Goal: Task Accomplishment & Management: Manage account settings

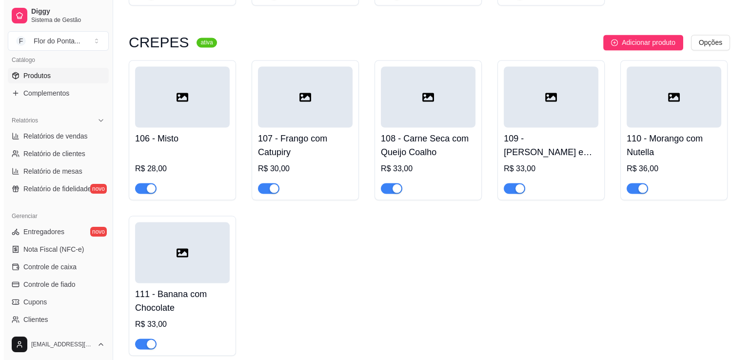
scroll to position [1757, 0]
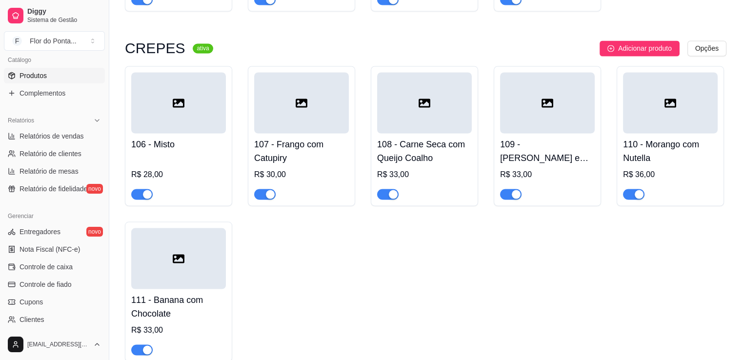
click at [170, 114] on div at bounding box center [178, 102] width 95 height 61
click at [177, 104] on icon at bounding box center [179, 103] width 12 height 9
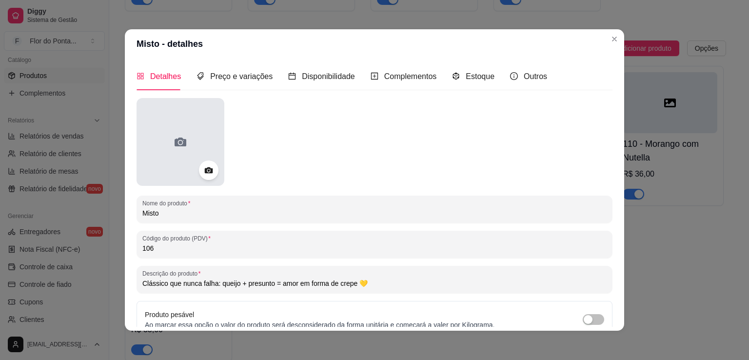
click at [176, 172] on div at bounding box center [181, 142] width 88 height 88
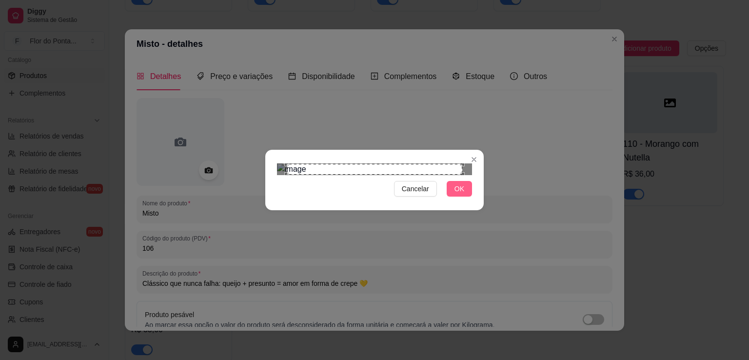
click at [462, 197] on button "OK" at bounding box center [459, 189] width 25 height 16
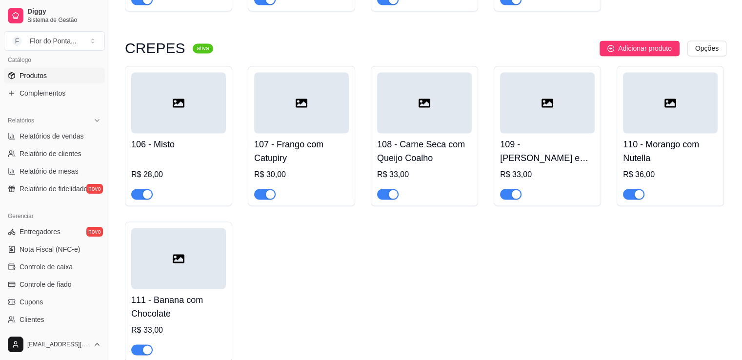
click at [169, 133] on div at bounding box center [178, 102] width 95 height 61
click at [193, 107] on div at bounding box center [178, 102] width 95 height 61
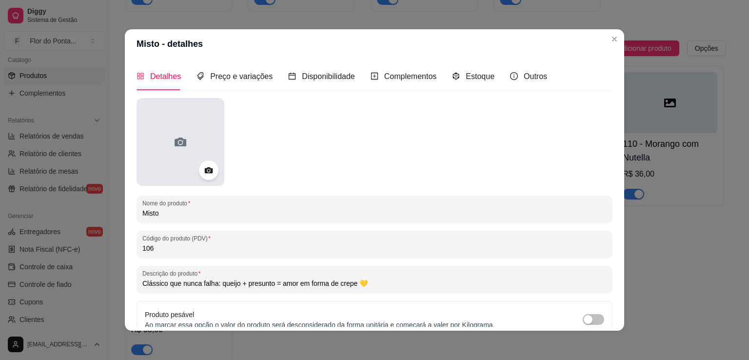
click at [189, 131] on div at bounding box center [181, 142] width 88 height 88
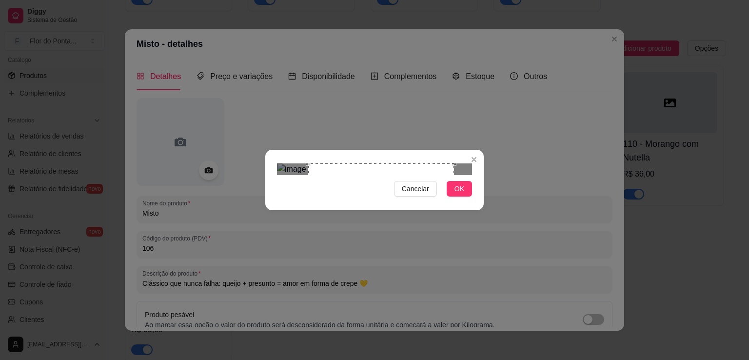
click at [416, 188] on div "Use the arrow keys to move the crop selection area" at bounding box center [381, 236] width 146 height 146
click at [468, 175] on img at bounding box center [374, 169] width 195 height 12
click at [562, 277] on div "Cancelar OK" at bounding box center [374, 180] width 749 height 360
click at [408, 222] on div "Use the arrow keys to move the crop selection area" at bounding box center [377, 237] width 141 height 141
click at [460, 194] on span "OK" at bounding box center [460, 188] width 10 height 11
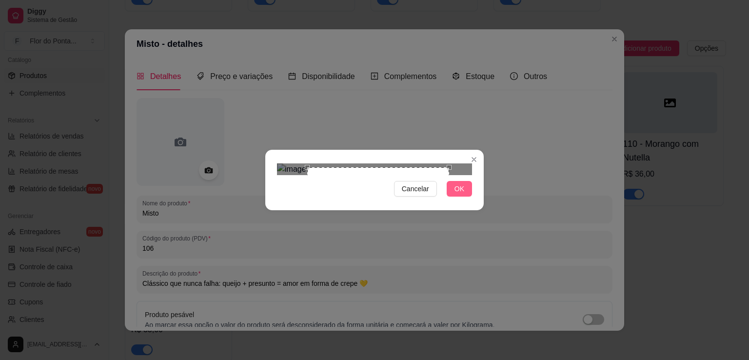
click at [466, 197] on button "OK" at bounding box center [459, 189] width 25 height 16
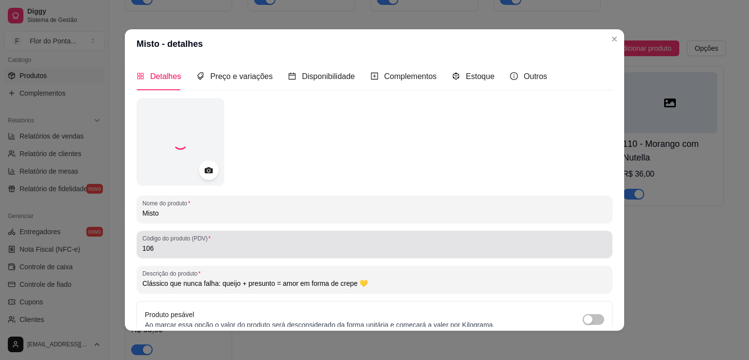
click at [466, 256] on div "Código do produto (PDV) 106" at bounding box center [375, 244] width 476 height 27
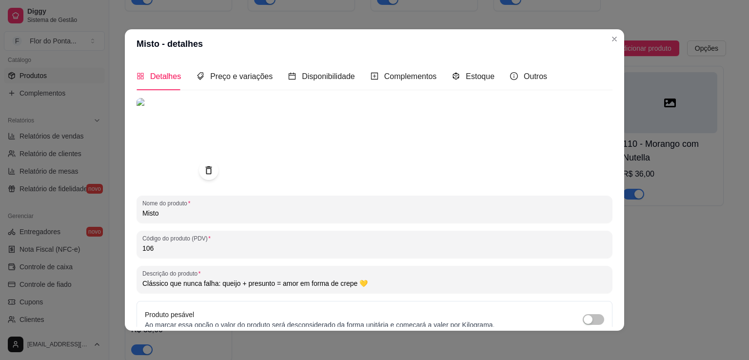
click at [380, 147] on div at bounding box center [375, 142] width 476 height 88
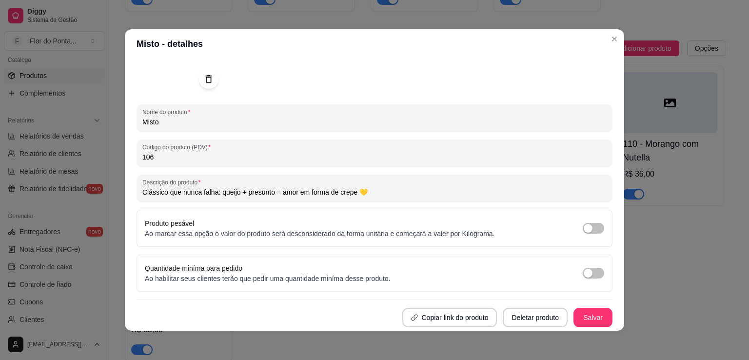
scroll to position [2, 0]
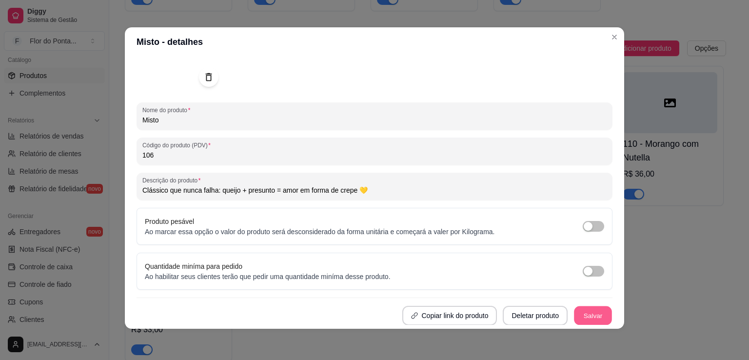
click at [582, 320] on button "Salvar" at bounding box center [593, 315] width 38 height 19
click at [587, 318] on button "Salvar" at bounding box center [593, 316] width 39 height 20
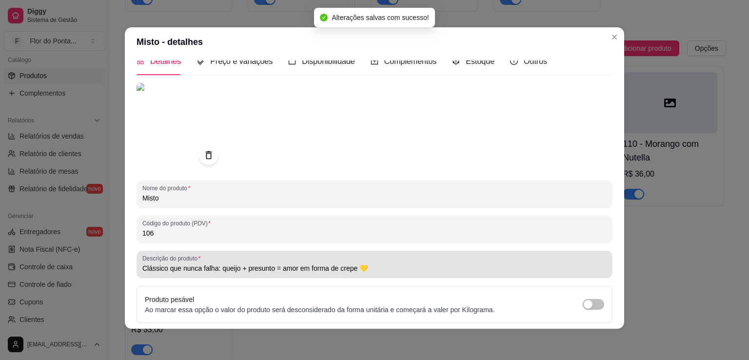
scroll to position [0, 0]
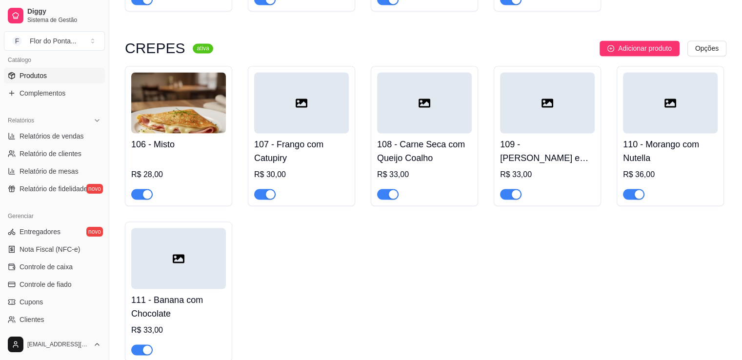
click at [303, 121] on div at bounding box center [301, 102] width 95 height 61
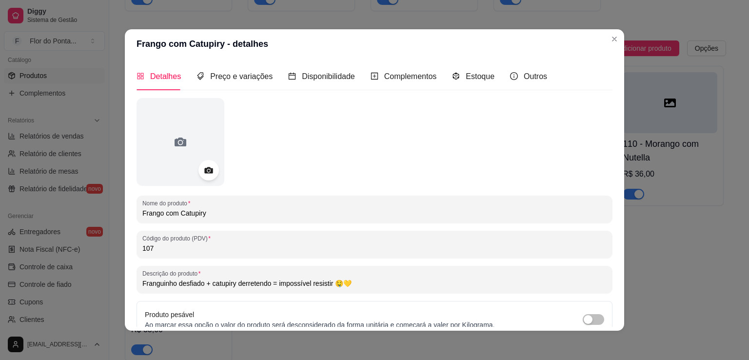
click at [203, 171] on icon at bounding box center [208, 170] width 11 height 11
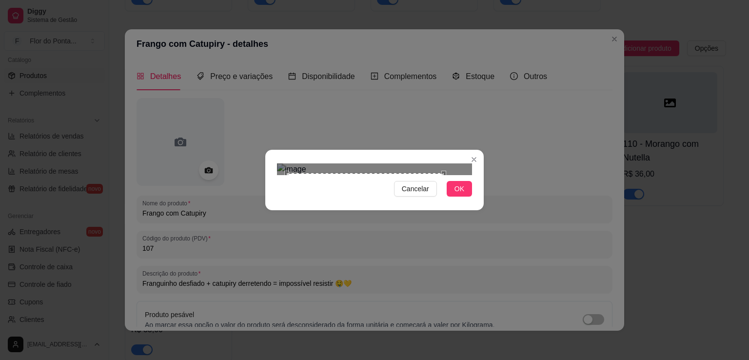
click at [385, 179] on div "Use the arrow keys to move the crop selection area" at bounding box center [365, 251] width 157 height 157
click at [324, 209] on div "Use the arrow keys to move the crop selection area" at bounding box center [352, 258] width 99 height 99
click at [421, 218] on div "Use the arrow keys to move the crop selection area" at bounding box center [362, 268] width 119 height 119
click at [392, 202] on div "Use the arrow keys to move the crop selection area" at bounding box center [378, 261] width 118 height 118
click at [461, 194] on span "OK" at bounding box center [460, 188] width 10 height 11
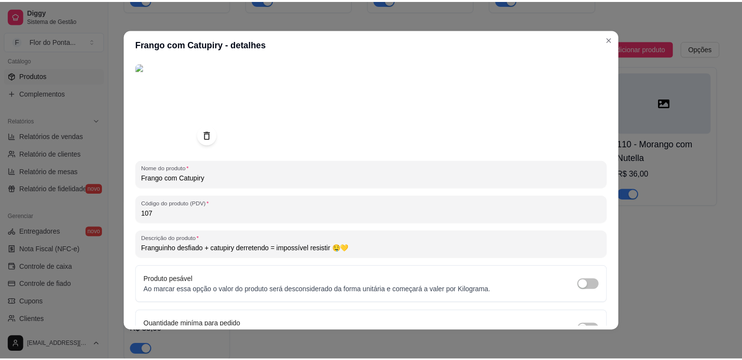
scroll to position [91, 0]
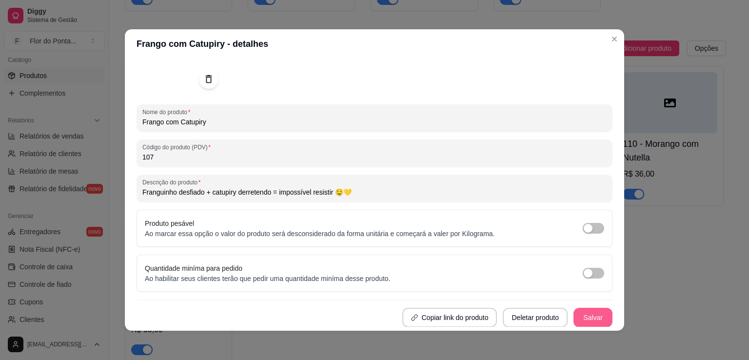
click at [587, 317] on button "Salvar" at bounding box center [593, 318] width 39 height 20
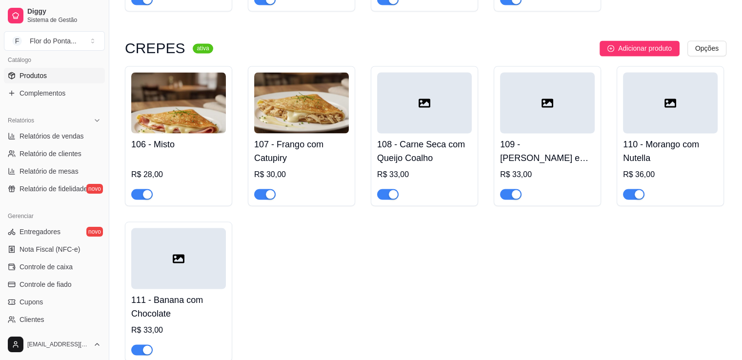
click at [173, 107] on img at bounding box center [178, 102] width 95 height 61
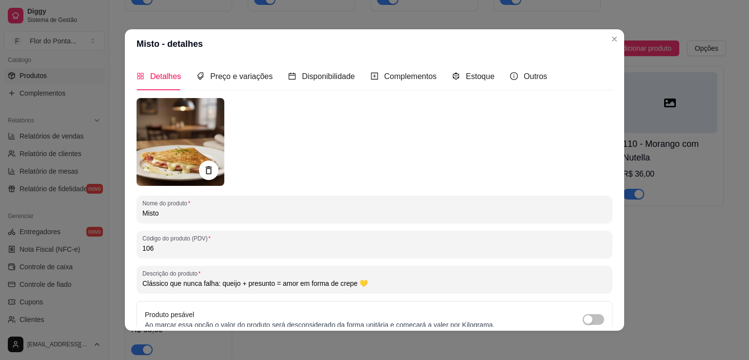
click at [177, 144] on img at bounding box center [181, 142] width 88 height 88
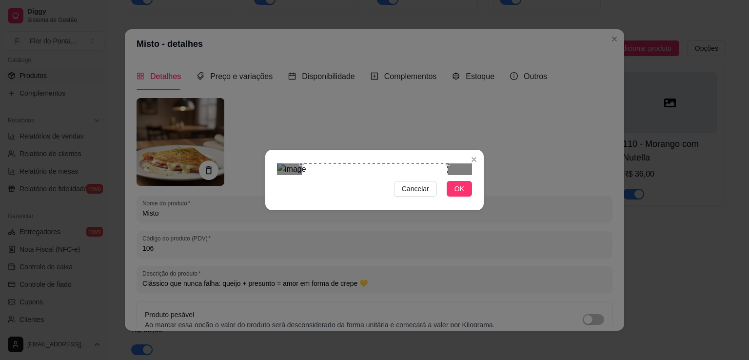
click at [416, 219] on div "Use the arrow keys to move the crop selection area" at bounding box center [375, 236] width 146 height 146
click at [413, 197] on div "Cancelar OK" at bounding box center [374, 189] width 195 height 16
click at [418, 194] on span "Cancelar" at bounding box center [415, 188] width 27 height 11
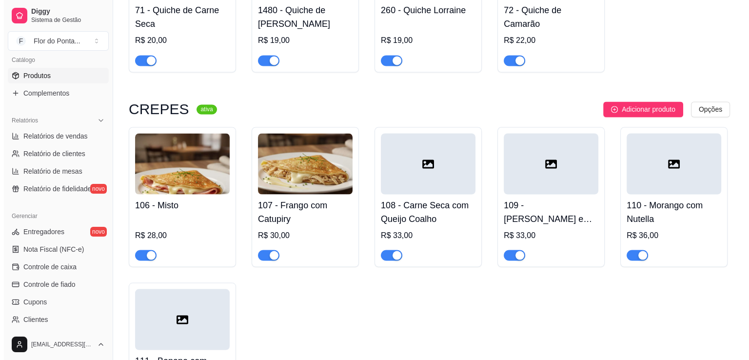
scroll to position [1708, 0]
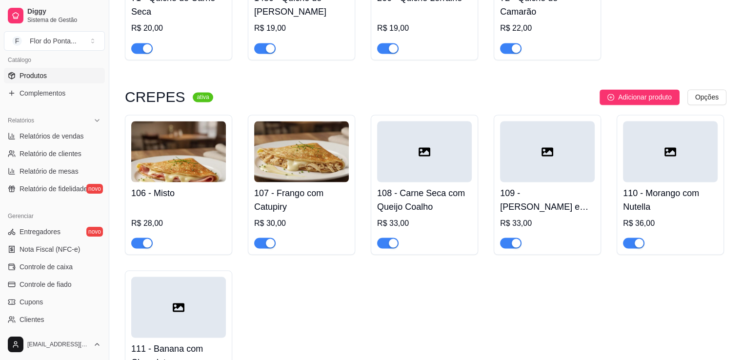
click at [177, 161] on img at bounding box center [178, 151] width 95 height 61
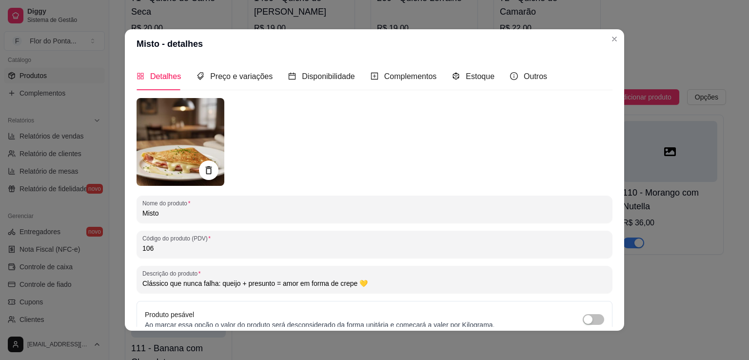
click at [194, 163] on img at bounding box center [181, 142] width 88 height 88
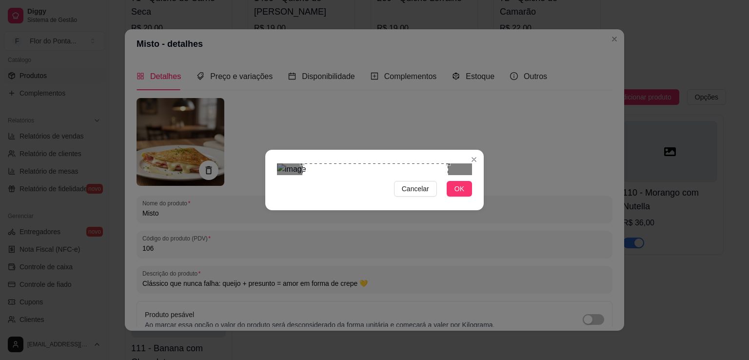
click at [413, 217] on div "Use the arrow keys to move the crop selection area" at bounding box center [376, 236] width 146 height 146
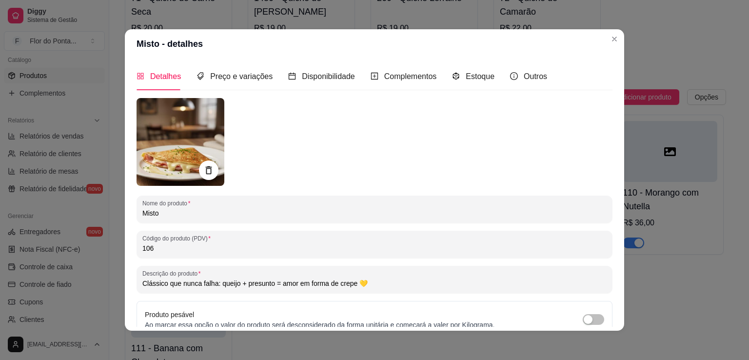
click at [182, 137] on img at bounding box center [181, 142] width 88 height 88
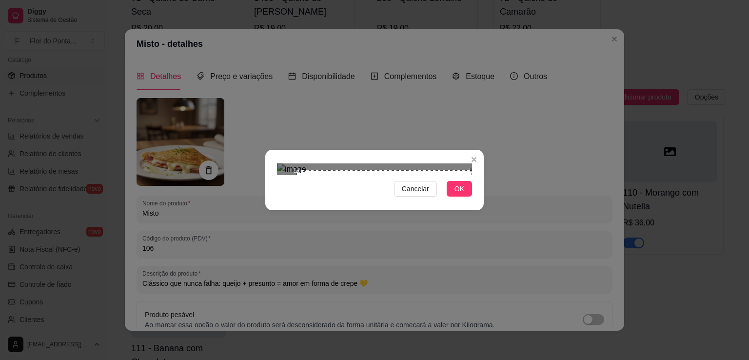
click at [306, 170] on div "Use the arrow keys to move the crop selection area" at bounding box center [385, 258] width 176 height 176
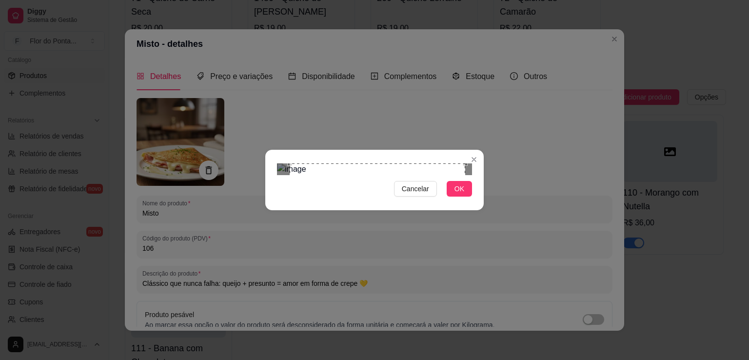
click at [279, 163] on img at bounding box center [374, 169] width 195 height 12
click at [283, 163] on img at bounding box center [374, 169] width 195 height 12
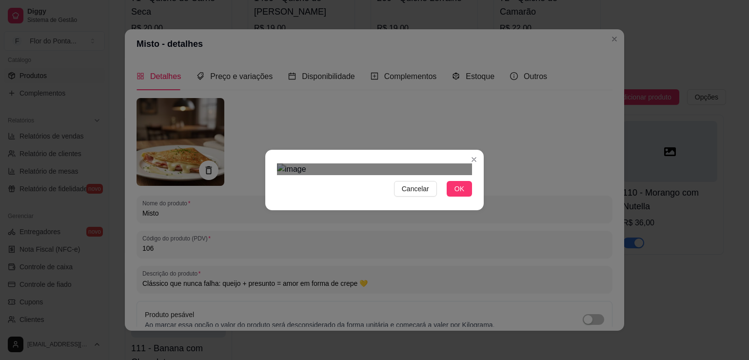
click at [389, 172] on img at bounding box center [374, 169] width 195 height 12
click at [357, 203] on div "Use the arrow keys to move the crop selection area" at bounding box center [354, 252] width 99 height 99
click at [416, 206] on div "Use the arrow keys to move the crop selection area" at bounding box center [363, 261] width 116 height 116
click at [381, 199] on div "Use the arrow keys to move the crop selection area" at bounding box center [377, 254] width 110 height 110
click at [465, 194] on span "OK" at bounding box center [460, 188] width 10 height 11
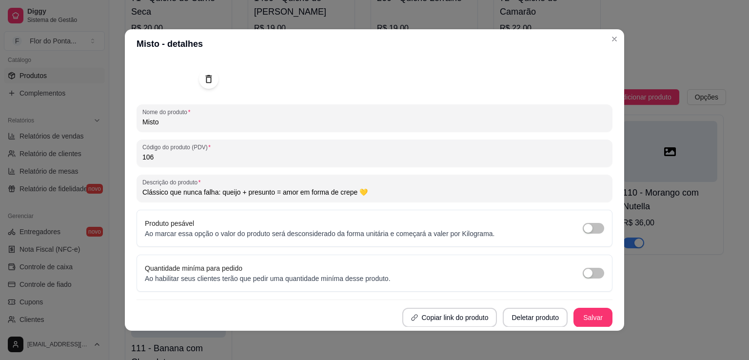
scroll to position [2, 0]
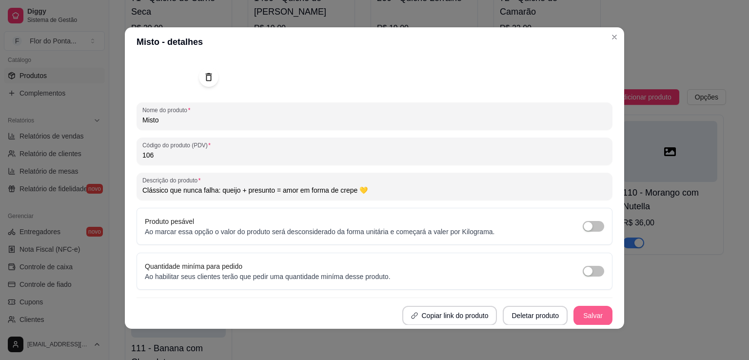
click at [586, 319] on button "Salvar" at bounding box center [593, 316] width 39 height 20
click at [581, 316] on button "Salvar" at bounding box center [593, 316] width 39 height 20
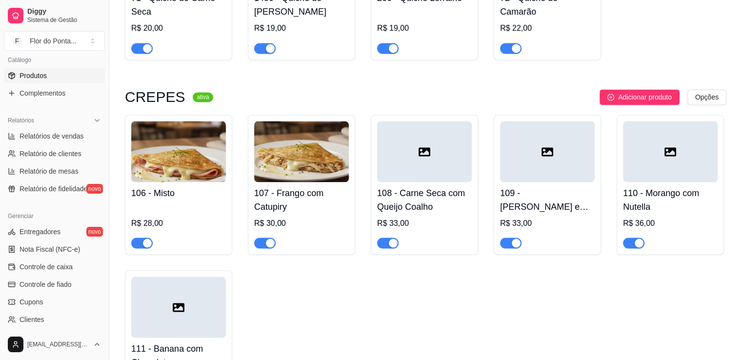
click at [191, 154] on img at bounding box center [178, 151] width 95 height 61
click at [433, 180] on div at bounding box center [424, 151] width 95 height 61
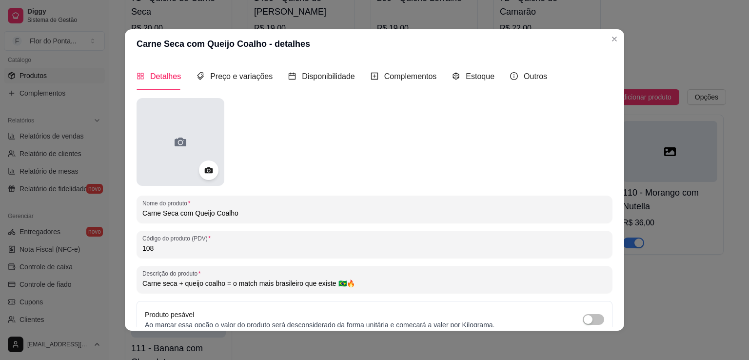
click at [162, 145] on div at bounding box center [181, 142] width 88 height 88
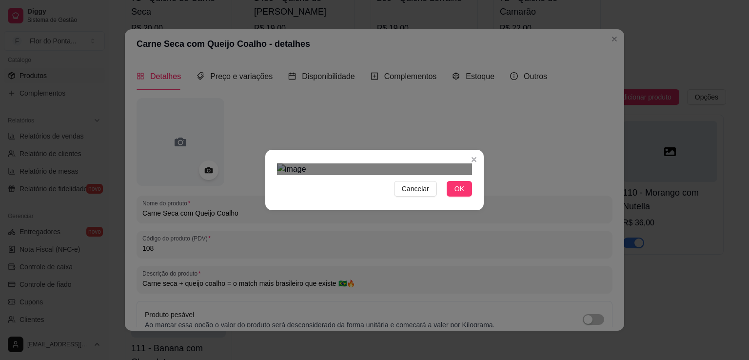
click at [295, 182] on div "Use the arrow keys to move the crop selection area" at bounding box center [378, 270] width 176 height 176
click at [319, 163] on img at bounding box center [374, 169] width 195 height 12
click at [399, 169] on img at bounding box center [374, 169] width 195 height 12
click at [392, 202] on div "Use the arrow keys to move the crop selection area" at bounding box center [379, 254] width 104 height 104
click at [325, 201] on div "Use the arrow keys to move the crop selection area" at bounding box center [377, 253] width 104 height 104
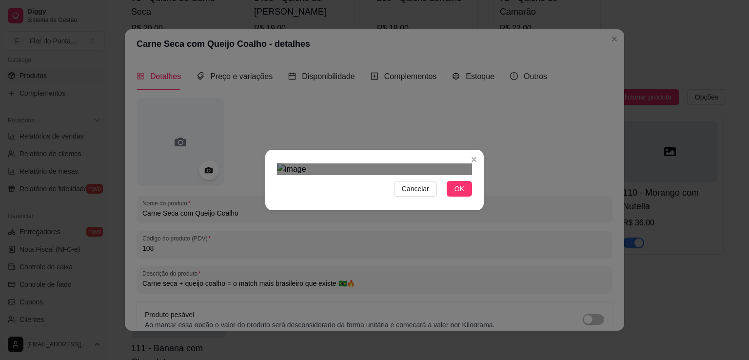
click at [320, 175] on div at bounding box center [374, 169] width 195 height 12
click at [375, 205] on div "Use the arrow keys to move the crop selection area" at bounding box center [379, 259] width 108 height 108
click at [402, 208] on div "Use the arrow keys to move the crop selection area" at bounding box center [379, 262] width 108 height 108
click at [459, 194] on span "OK" at bounding box center [460, 188] width 10 height 11
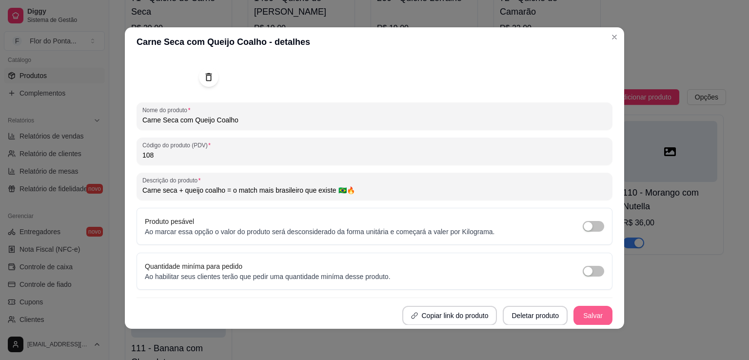
click at [591, 317] on button "Salvar" at bounding box center [593, 316] width 39 height 20
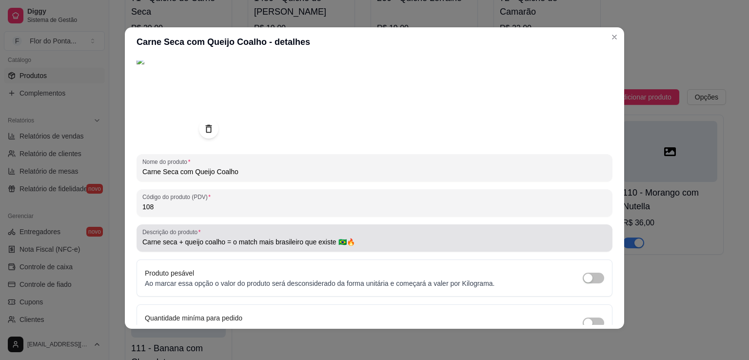
scroll to position [91, 0]
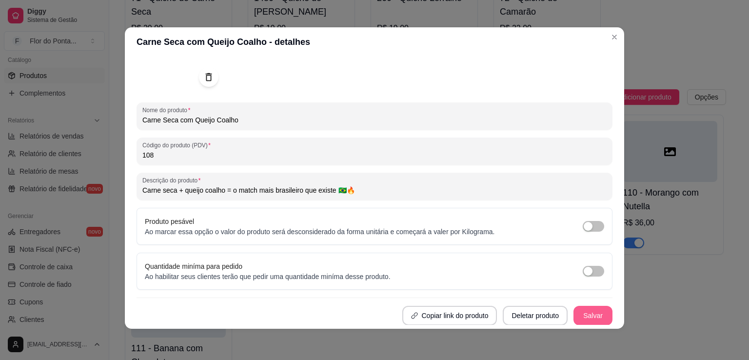
click at [578, 311] on button "Salvar" at bounding box center [593, 316] width 39 height 20
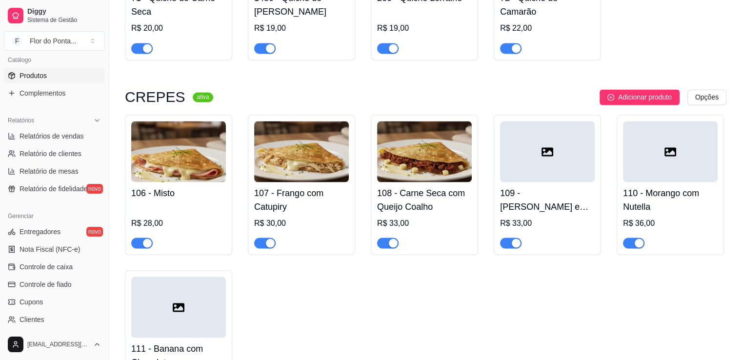
click at [552, 163] on div at bounding box center [547, 151] width 95 height 61
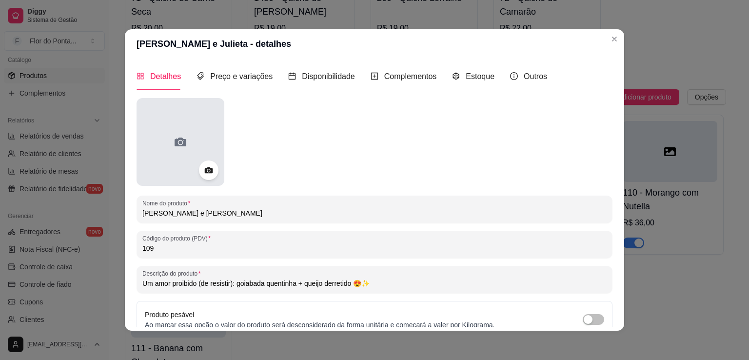
click at [189, 135] on div at bounding box center [181, 142] width 88 height 88
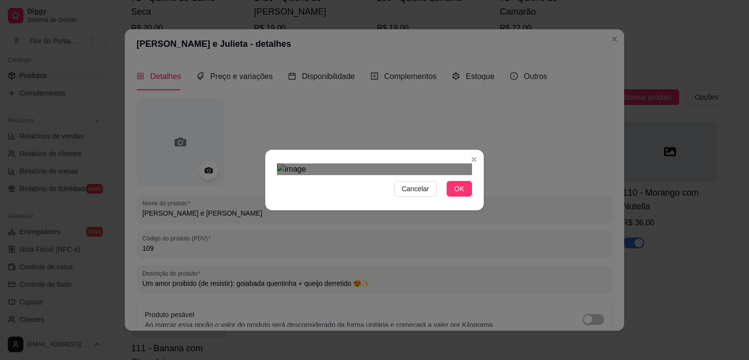
click at [392, 201] on div "Use the arrow keys to move the crop selection area" at bounding box center [376, 271] width 176 height 176
click at [459, 354] on div "Use the arrow keys to move the south east drag handle to change the crop select…" at bounding box center [459, 354] width 0 height 0
click at [409, 242] on div "Use the arrow keys to move the crop selection area" at bounding box center [377, 274] width 168 height 168
click at [454, 197] on button "OK" at bounding box center [459, 189] width 25 height 16
click at [463, 194] on span "OK" at bounding box center [460, 188] width 10 height 11
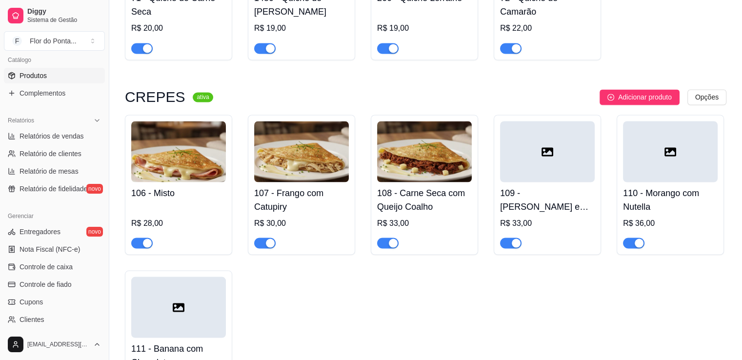
click at [552, 176] on div at bounding box center [547, 151] width 95 height 61
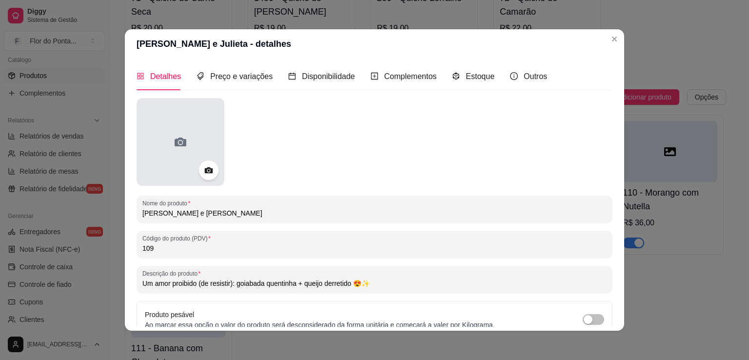
click at [179, 143] on circle at bounding box center [180, 142] width 3 height 3
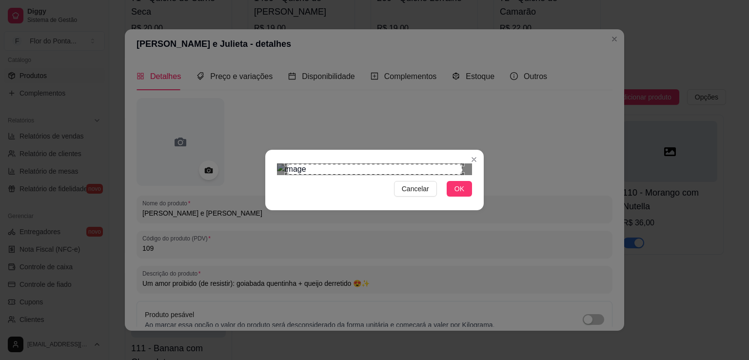
click at [406, 175] on div "Use the arrow keys to move the crop selection area" at bounding box center [375, 169] width 176 height 11
click at [461, 194] on span "OK" at bounding box center [460, 188] width 10 height 11
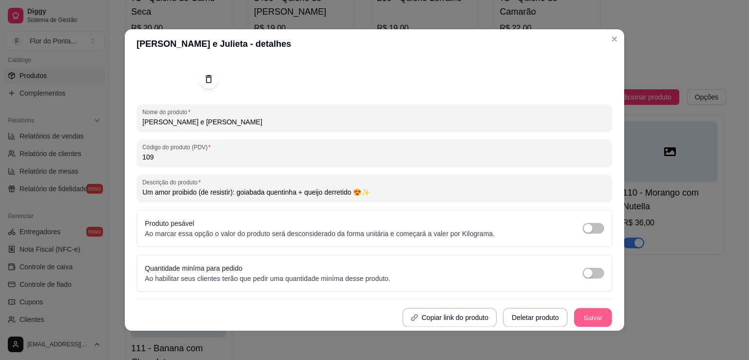
click at [597, 319] on button "Salvar" at bounding box center [593, 317] width 38 height 19
click at [584, 317] on button "Salvar" at bounding box center [593, 317] width 38 height 19
click at [586, 318] on button "Salvar" at bounding box center [593, 317] width 38 height 19
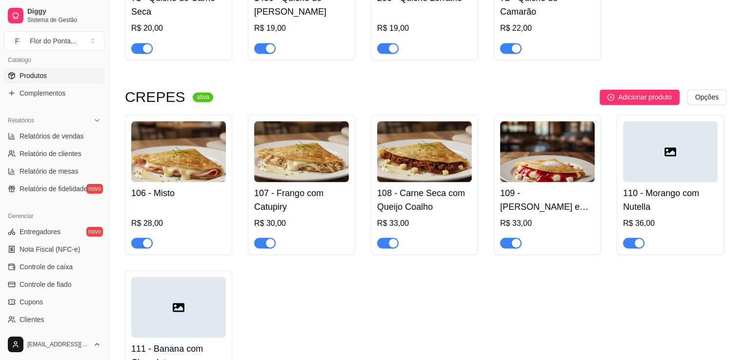
click at [571, 174] on img at bounding box center [547, 151] width 95 height 61
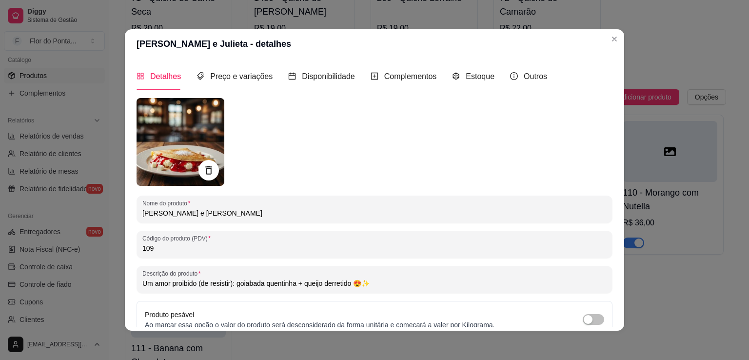
click at [208, 170] on icon at bounding box center [208, 170] width 6 height 8
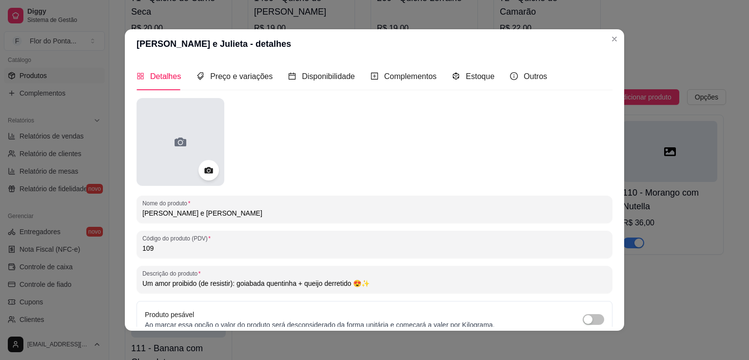
click at [182, 147] on icon at bounding box center [181, 142] width 16 height 16
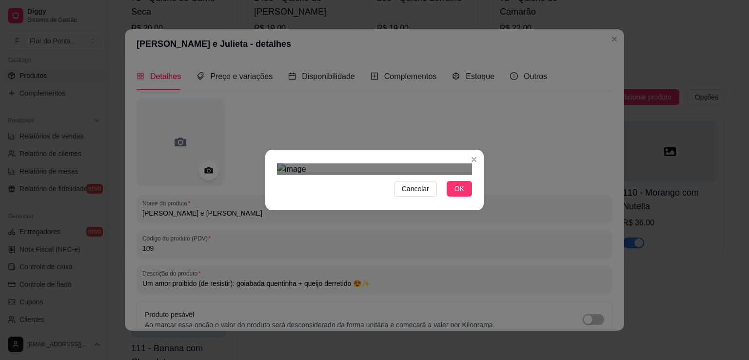
click at [406, 217] on div "Use the arrow keys to move the crop selection area" at bounding box center [372, 271] width 176 height 176
click at [285, 150] on section "Cancelar OK" at bounding box center [374, 180] width 219 height 61
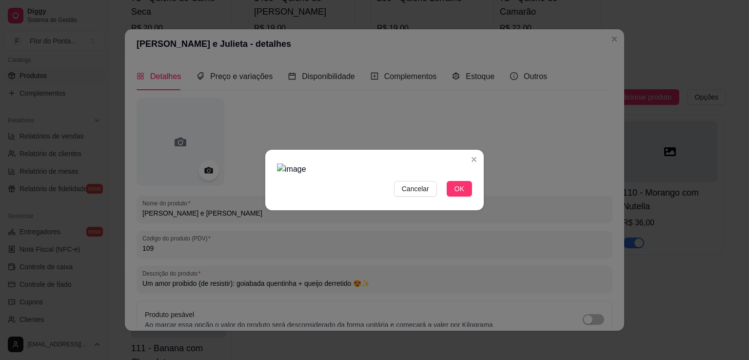
click at [282, 163] on img at bounding box center [374, 169] width 195 height 12
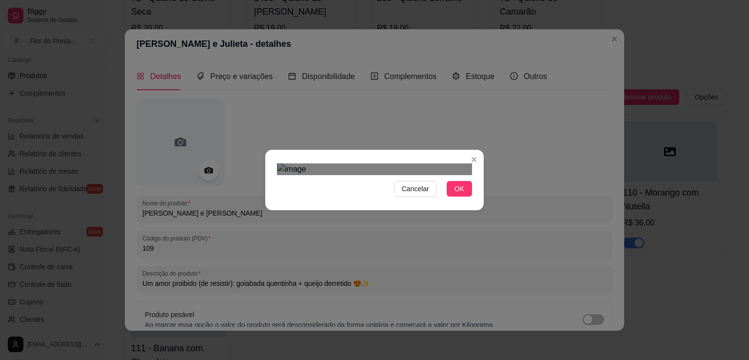
click at [530, 292] on div "Cancelar OK" at bounding box center [374, 180] width 749 height 360
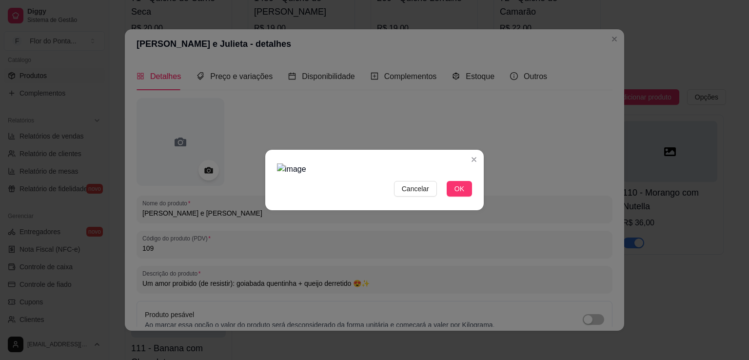
click at [292, 163] on img at bounding box center [374, 169] width 195 height 12
click at [537, 313] on div "Cancelar OK" at bounding box center [374, 180] width 749 height 360
click at [463, 197] on button "OK" at bounding box center [459, 189] width 25 height 16
click at [464, 194] on span "OK" at bounding box center [460, 188] width 10 height 11
click at [456, 194] on span "OK" at bounding box center [460, 188] width 10 height 11
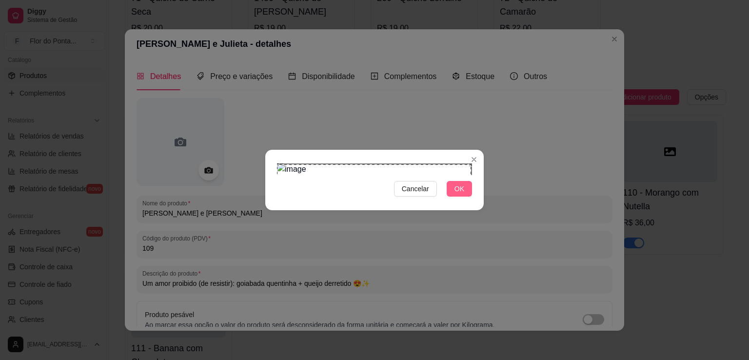
click at [457, 194] on span "OK" at bounding box center [460, 188] width 10 height 11
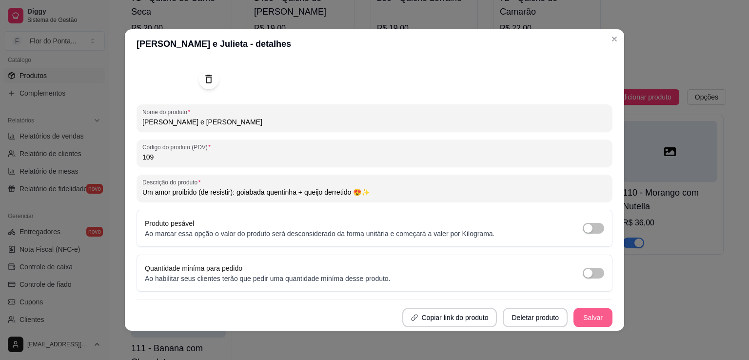
click at [577, 317] on button "Salvar" at bounding box center [593, 318] width 39 height 20
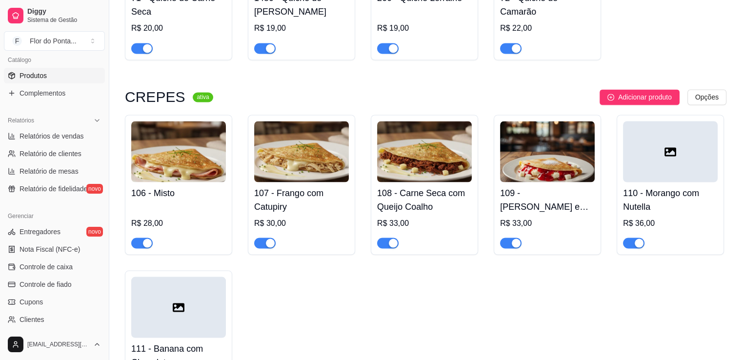
click at [549, 162] on img at bounding box center [547, 151] width 95 height 61
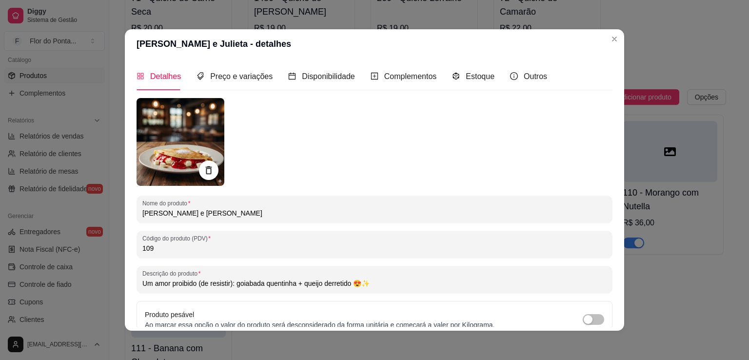
click at [160, 139] on img at bounding box center [181, 142] width 88 height 88
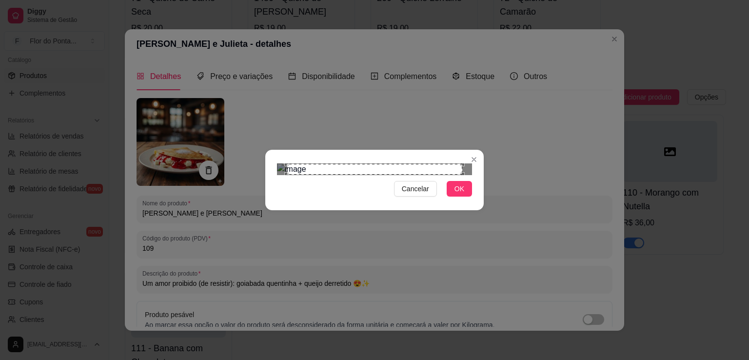
click at [300, 164] on div "Use the arrow keys to move the crop selection area" at bounding box center [375, 169] width 176 height 11
click at [283, 163] on img at bounding box center [374, 169] width 195 height 12
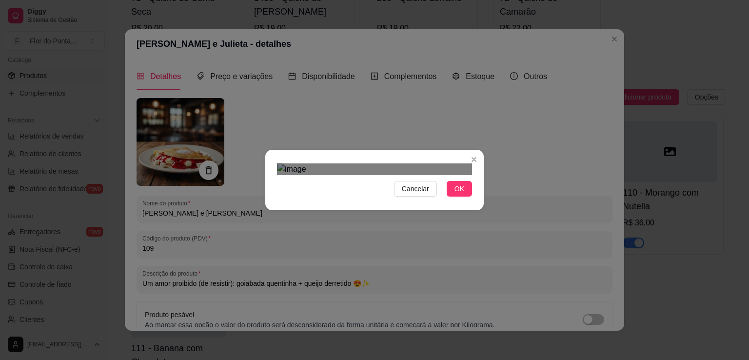
click at [559, 281] on div "Cancelar OK" at bounding box center [374, 180] width 749 height 360
click at [406, 223] on div "Use the arrow keys to move the crop selection area" at bounding box center [379, 288] width 141 height 141
click at [463, 194] on span "OK" at bounding box center [460, 188] width 10 height 11
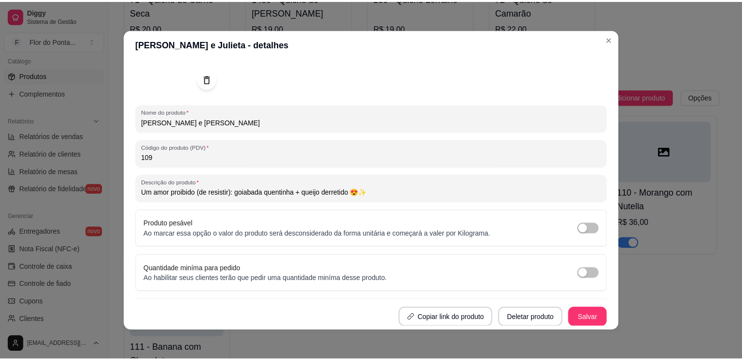
scroll to position [2, 0]
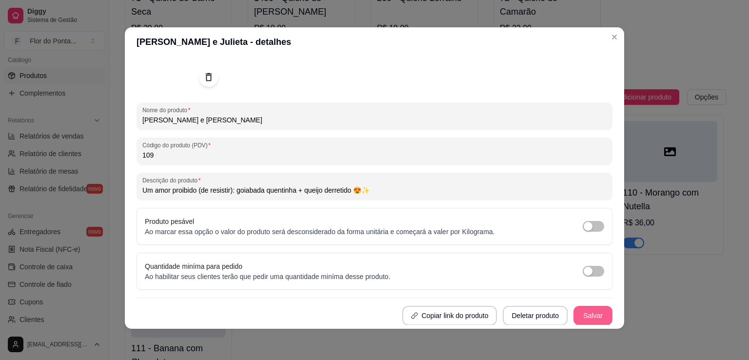
click at [577, 311] on button "Salvar" at bounding box center [593, 316] width 39 height 20
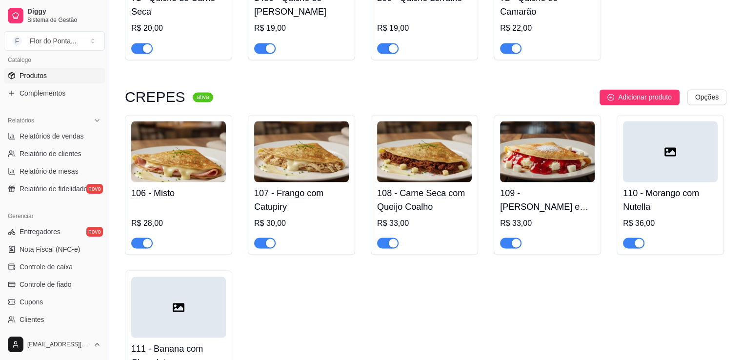
click at [539, 304] on div "106 - Misto R$ 28,00 107 - Frango com Catupiry R$ 30,00 108 - Carne Seca com Qu…" at bounding box center [426, 263] width 602 height 296
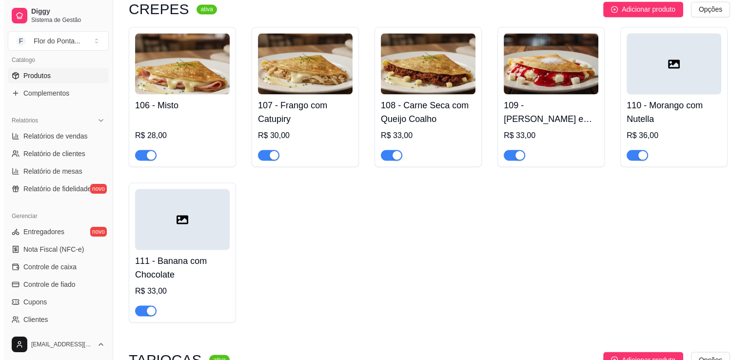
scroll to position [1805, 0]
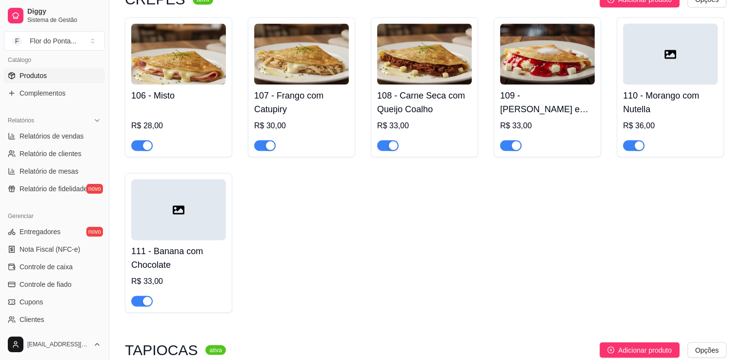
click at [658, 67] on div at bounding box center [670, 53] width 95 height 61
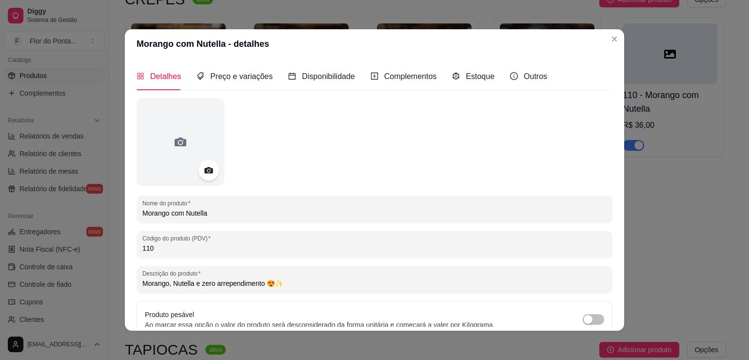
click at [209, 165] on icon at bounding box center [208, 170] width 11 height 11
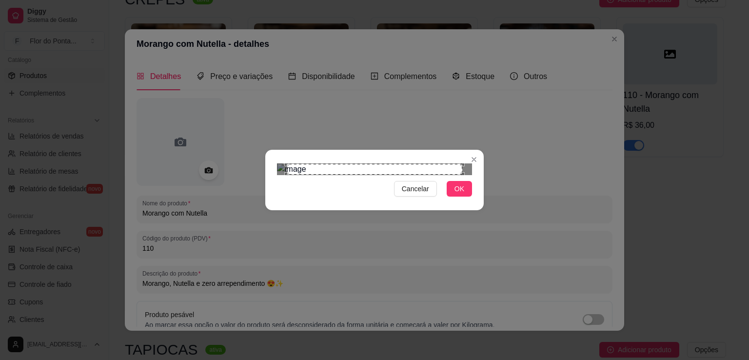
click at [281, 163] on img at bounding box center [374, 169] width 195 height 12
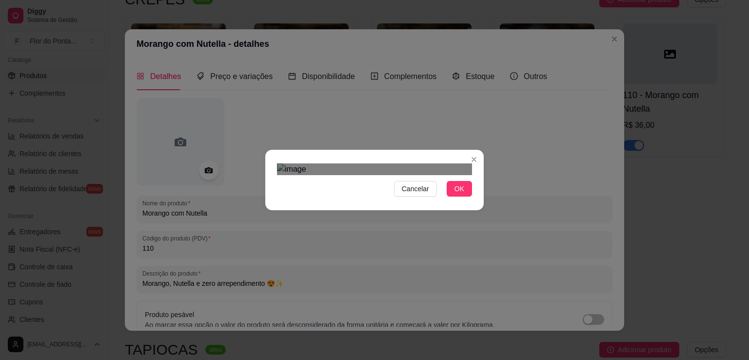
click at [496, 263] on div "Cancelar OK" at bounding box center [374, 180] width 749 height 360
click at [359, 210] on div "Use the arrow keys to move the crop selection area" at bounding box center [380, 262] width 160 height 160
click at [444, 163] on div at bounding box center [374, 169] width 195 height 12
click at [383, 212] on div "Use the arrow keys to move the crop selection area" at bounding box center [377, 283] width 143 height 143
click at [460, 194] on span "OK" at bounding box center [460, 188] width 10 height 11
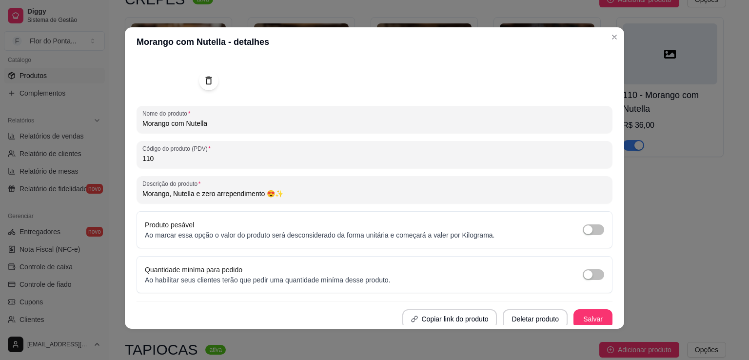
scroll to position [91, 0]
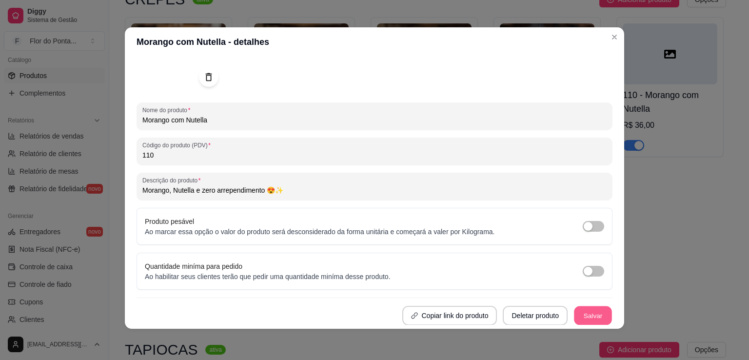
click at [578, 317] on button "Salvar" at bounding box center [593, 315] width 38 height 19
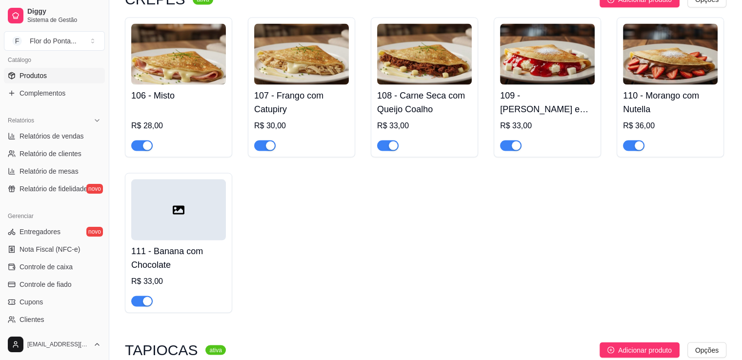
click at [156, 230] on div at bounding box center [178, 209] width 95 height 61
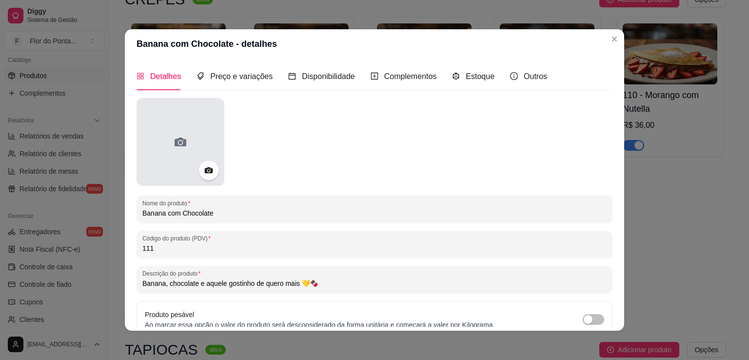
click at [188, 128] on div at bounding box center [181, 142] width 88 height 88
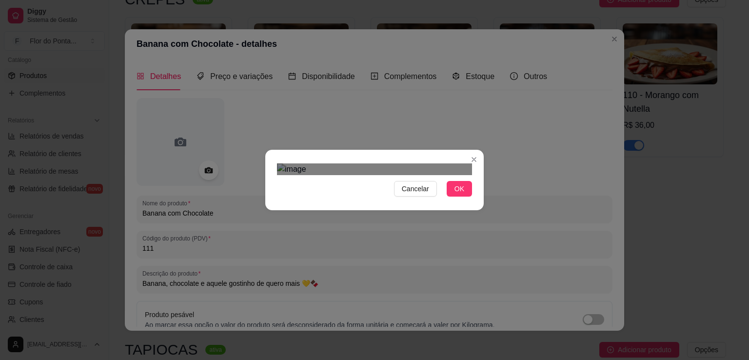
click at [415, 255] on div "Use the arrow keys to move the crop selection area" at bounding box center [370, 271] width 176 height 176
click at [292, 163] on div at bounding box center [374, 169] width 195 height 12
click at [303, 163] on div at bounding box center [374, 169] width 195 height 12
click at [311, 212] on div "Use the arrow keys to move the north west drag handle to change the crop select…" at bounding box center [311, 212] width 0 height 0
click at [405, 213] on div "Use the arrow keys to move the crop selection area" at bounding box center [378, 285] width 144 height 144
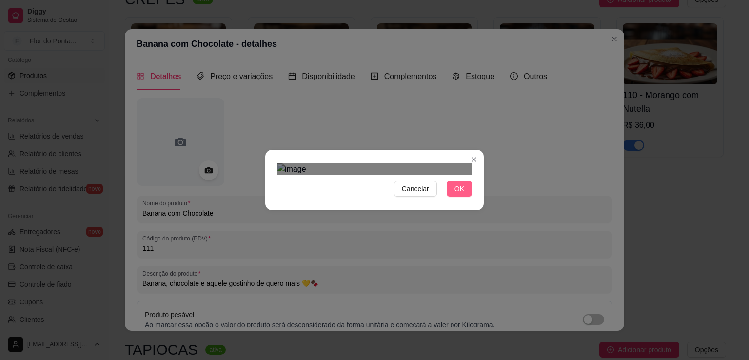
click at [460, 194] on span "OK" at bounding box center [460, 188] width 10 height 11
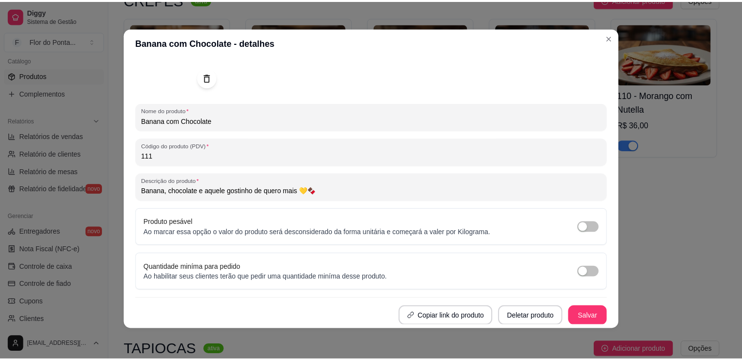
scroll to position [2, 0]
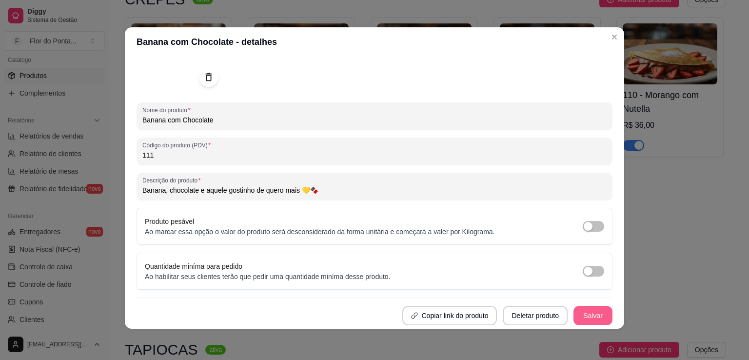
click at [590, 319] on button "Salvar" at bounding box center [593, 316] width 39 height 20
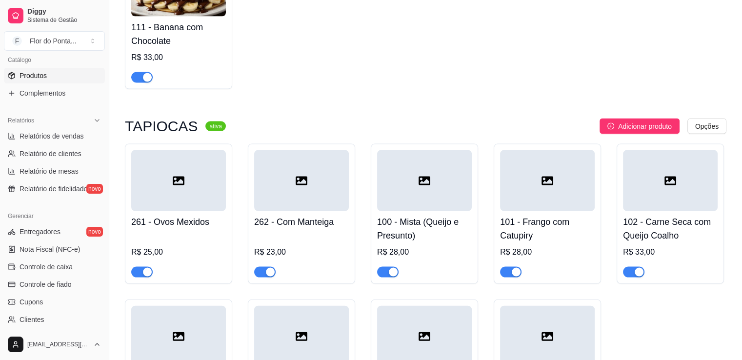
scroll to position [2049, 0]
